Goal: Find specific page/section: Find specific page/section

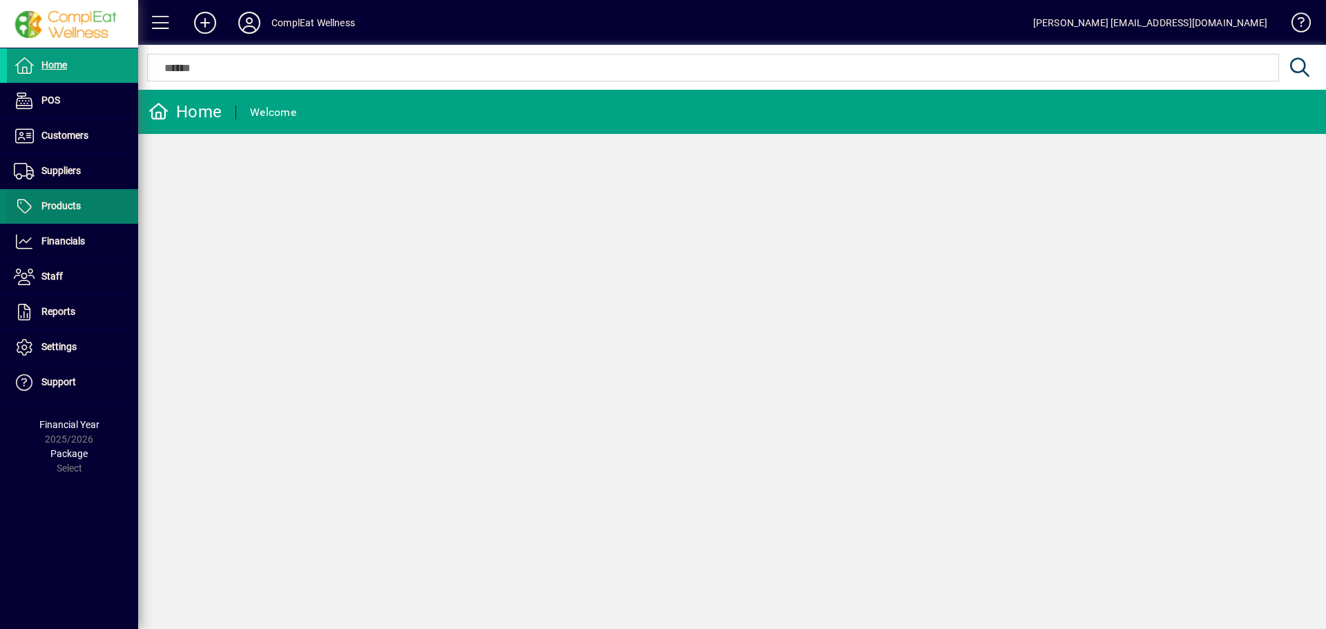
click at [96, 202] on span at bounding box center [72, 206] width 131 height 33
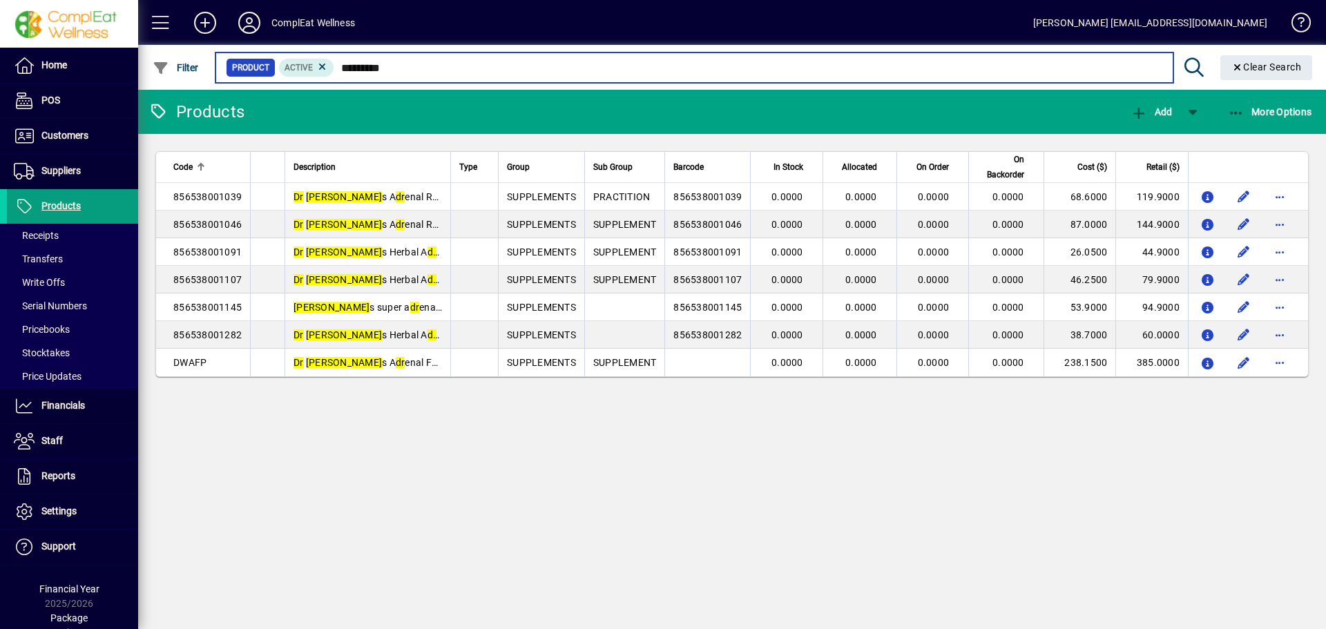
type input "**********"
